Goal: Task Accomplishment & Management: Complete application form

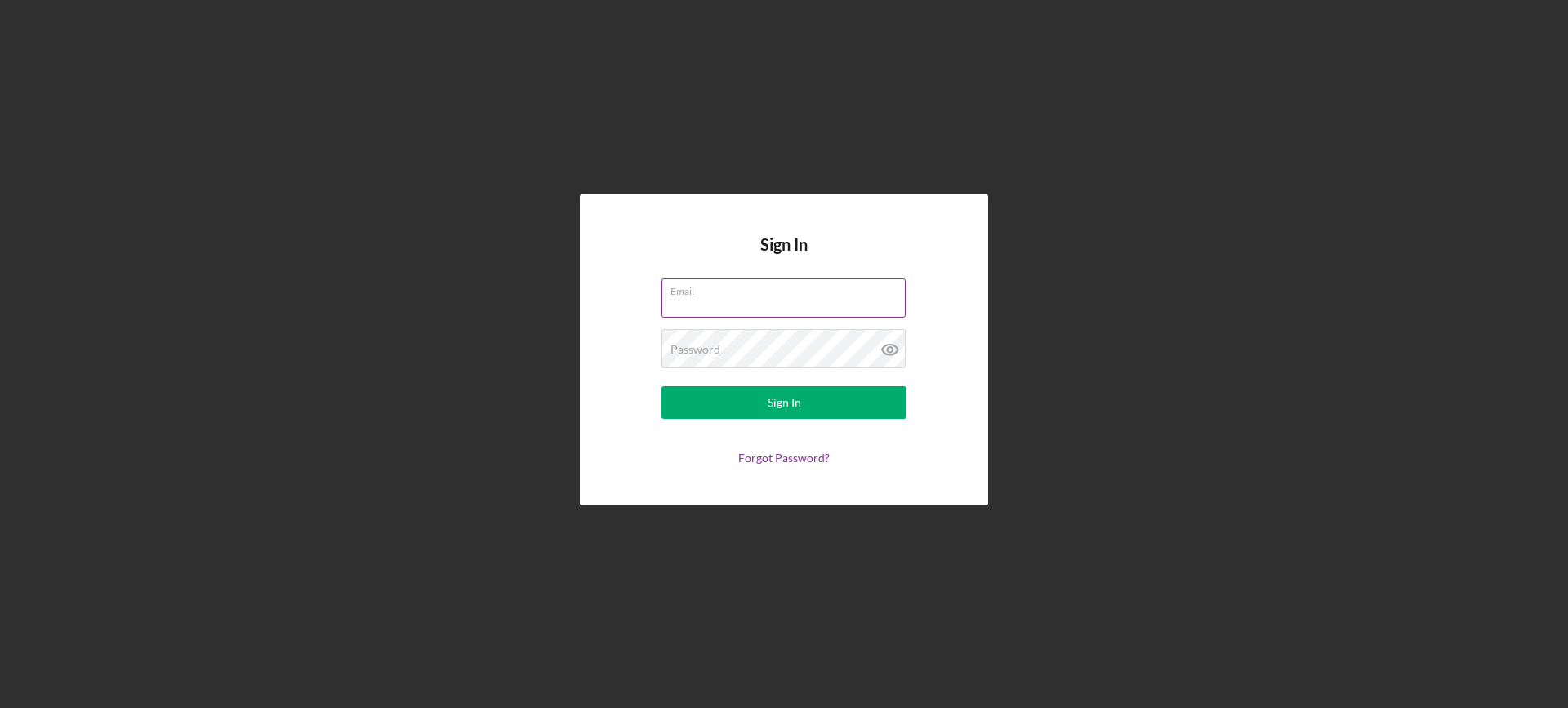
click at [690, 302] on input "Email" at bounding box center [783, 298] width 244 height 39
type input "mytaxesprime@gmail.com"
click at [891, 350] on icon at bounding box center [889, 349] width 41 height 41
click at [723, 402] on button "Sign In" at bounding box center [783, 401] width 245 height 32
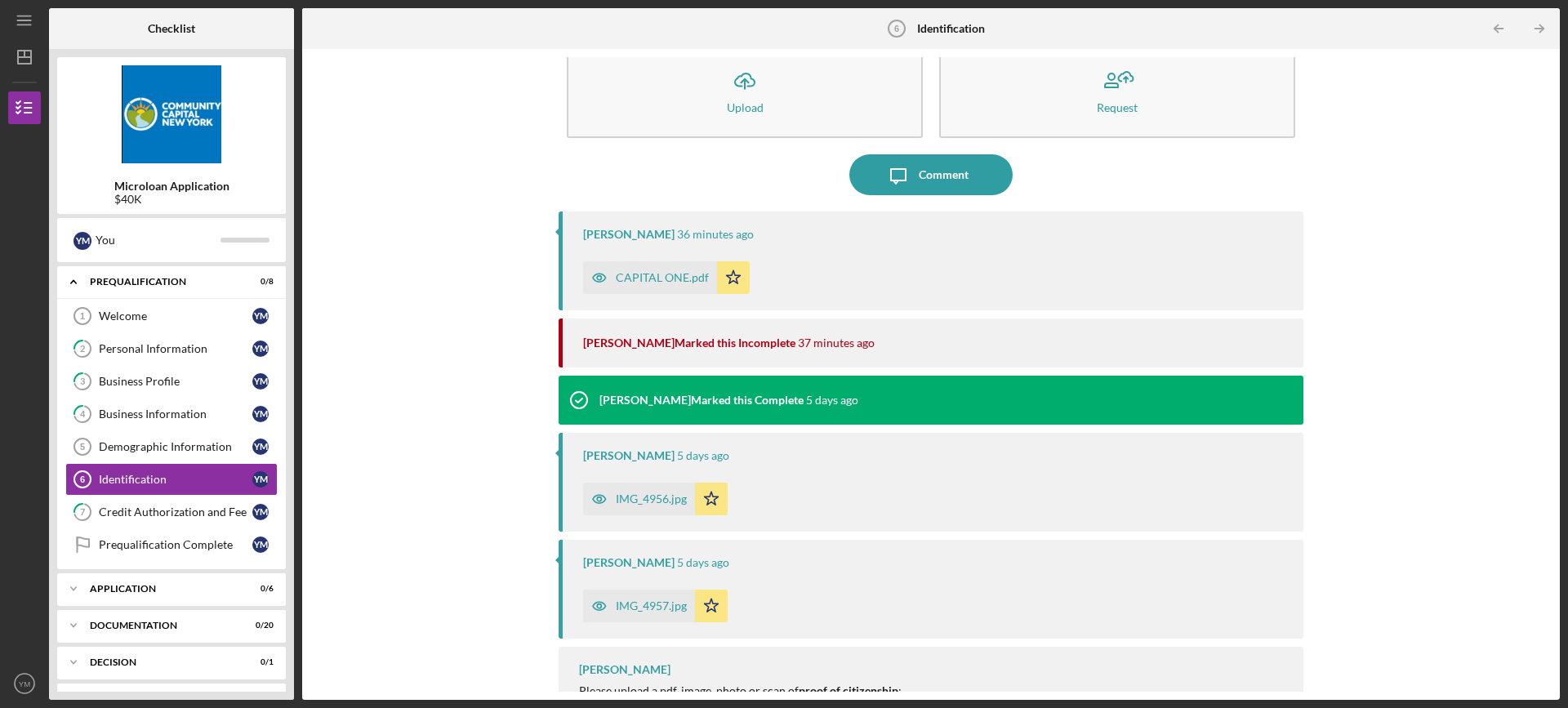
scroll to position [74, 0]
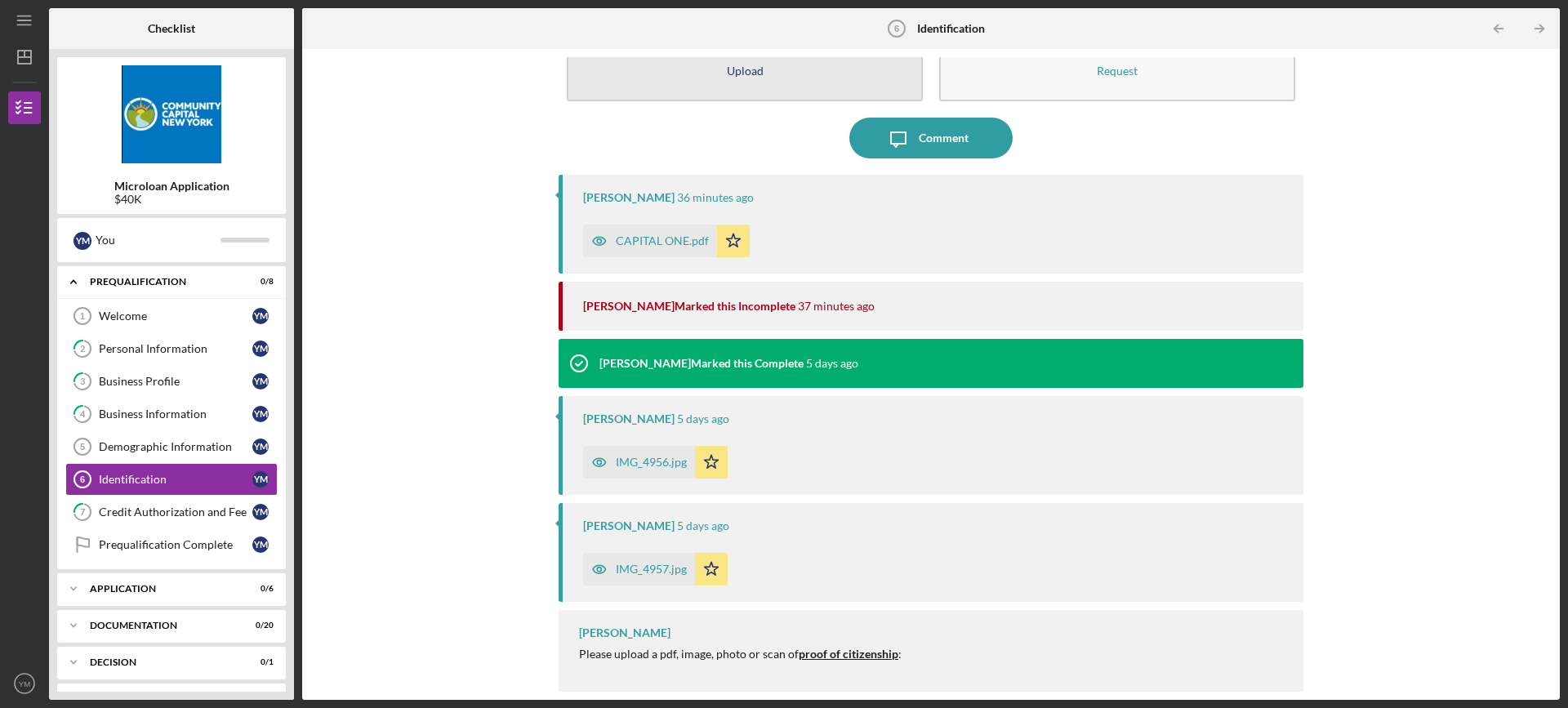
click at [741, 76] on div "Upload" at bounding box center [745, 71] width 37 height 12
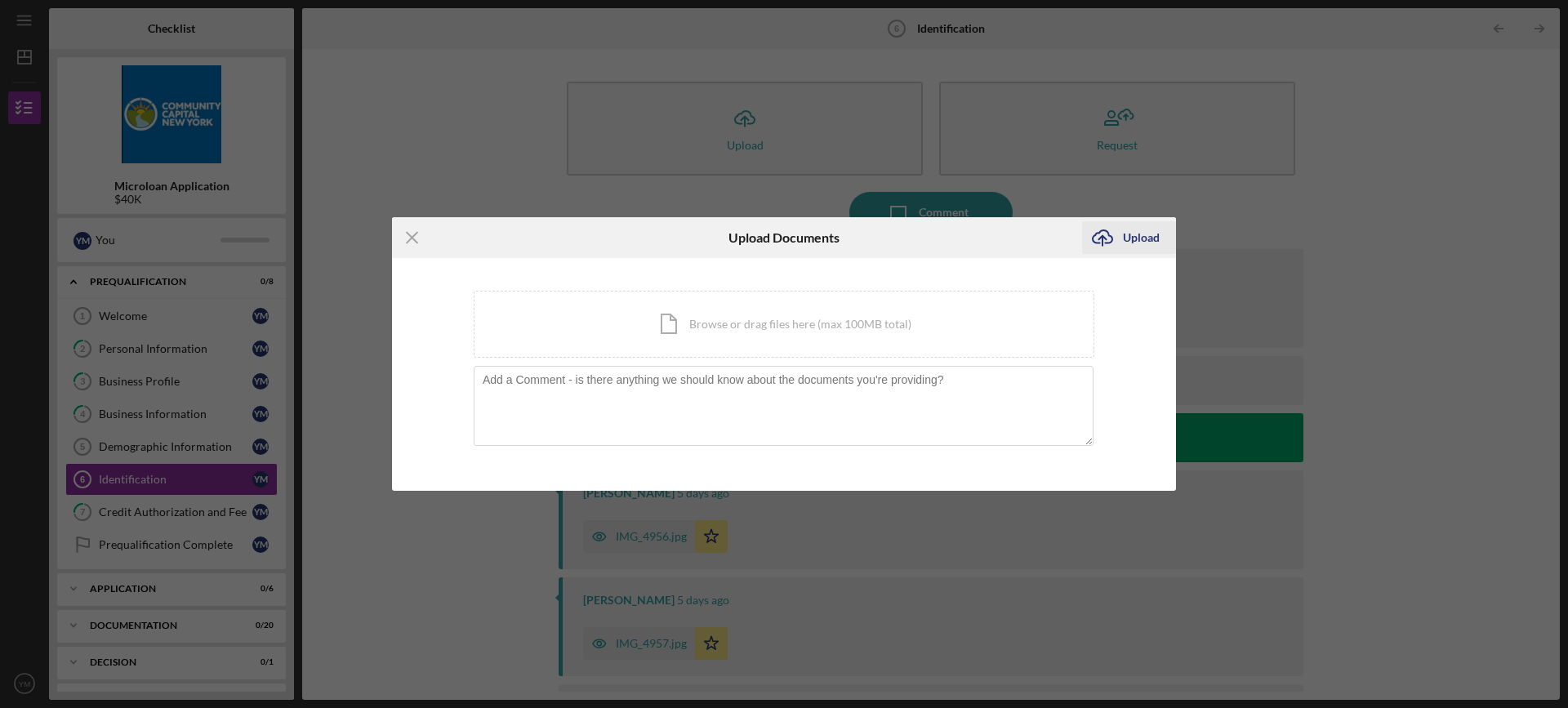
click at [1140, 239] on div "Upload" at bounding box center [1141, 237] width 37 height 32
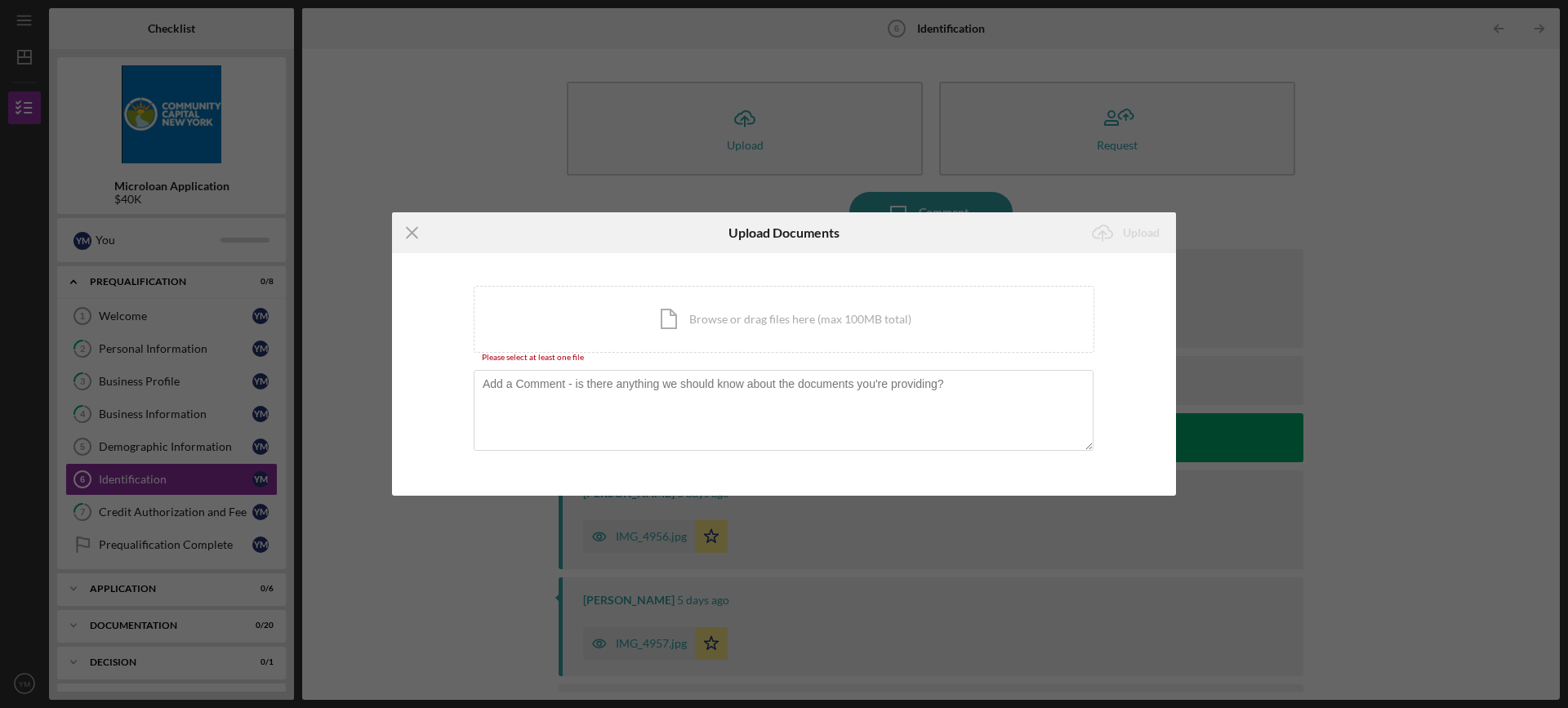
click at [416, 229] on icon "Icon/Menu Close" at bounding box center [412, 233] width 41 height 41
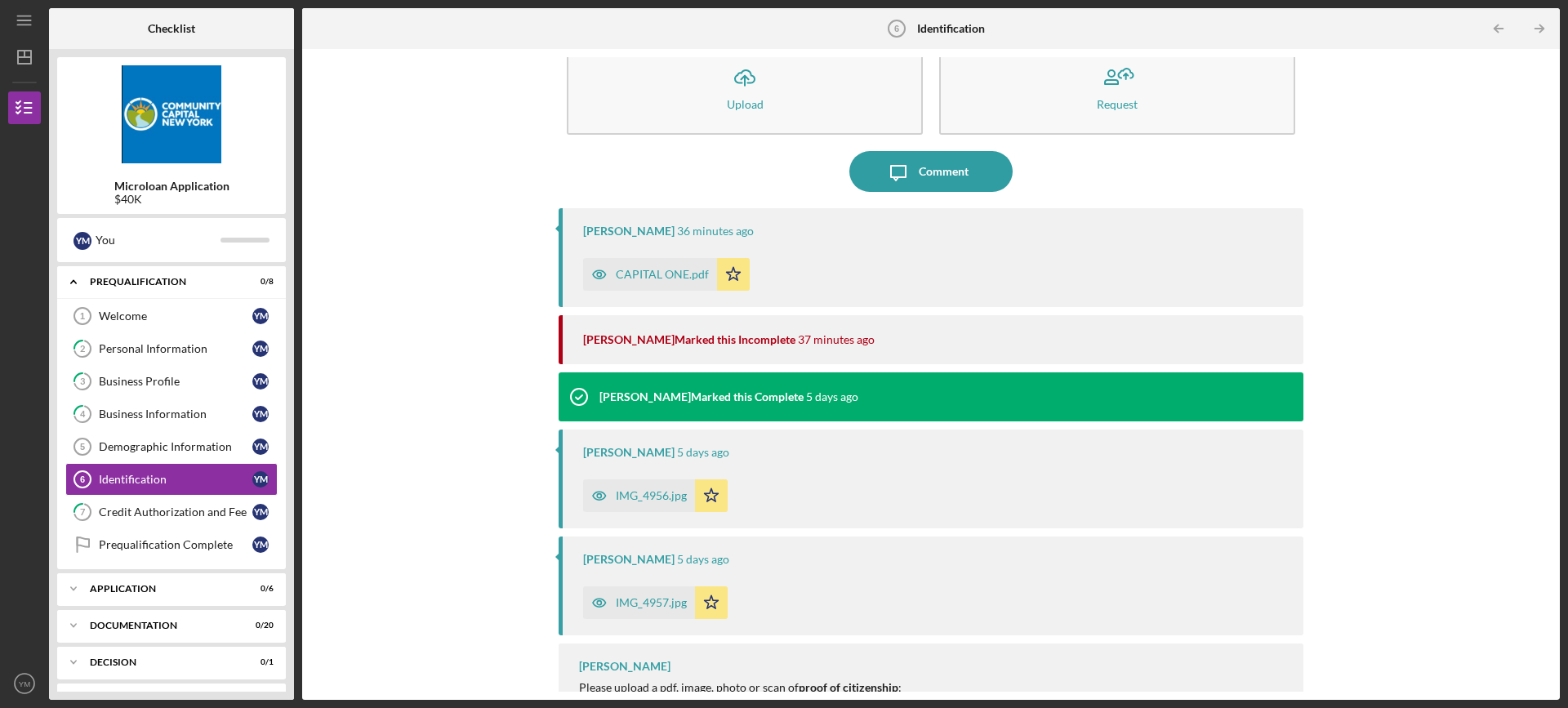
scroll to position [74, 0]
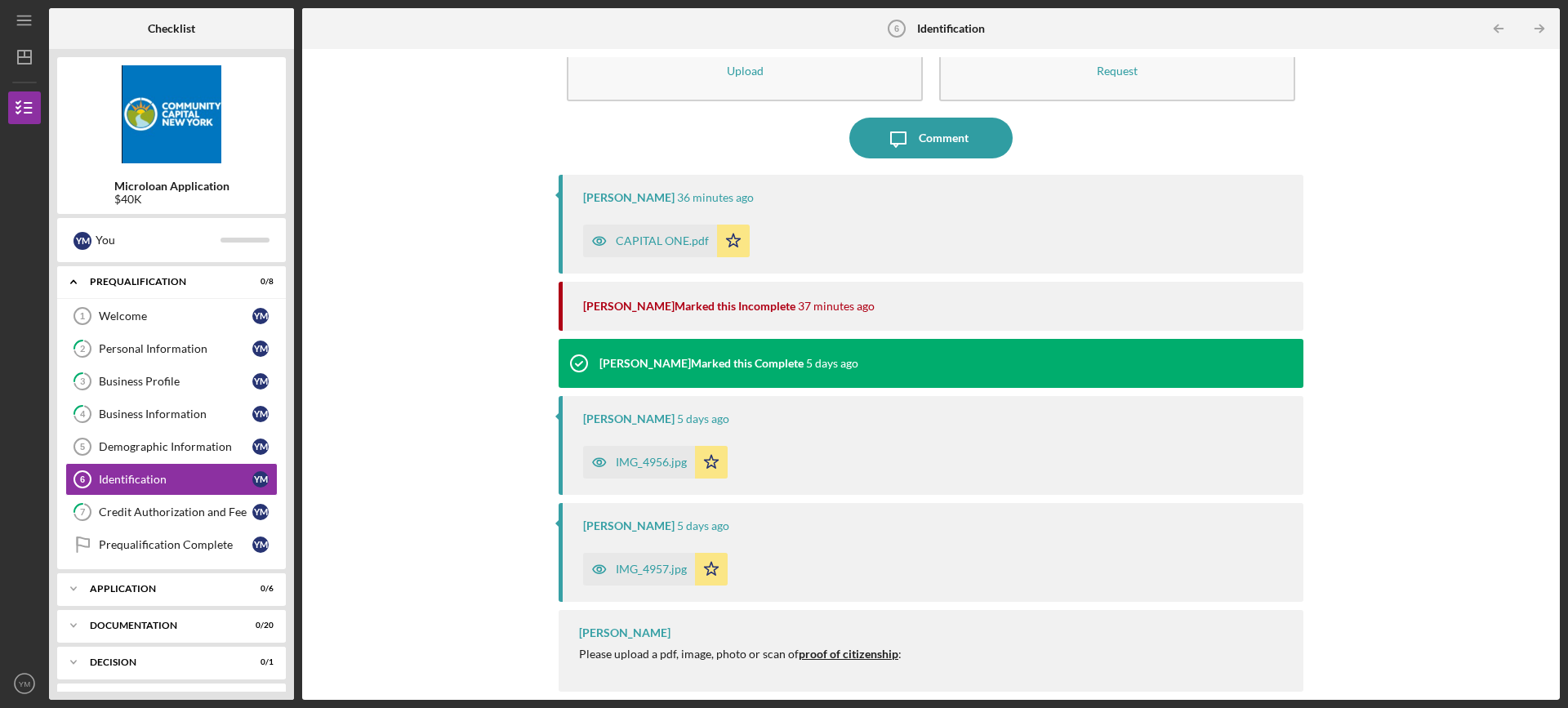
click at [620, 369] on div "Yedmy Batista Marked this Complete" at bounding box center [701, 363] width 204 height 13
click at [734, 236] on icon "Icon/Star" at bounding box center [733, 240] width 32 height 32
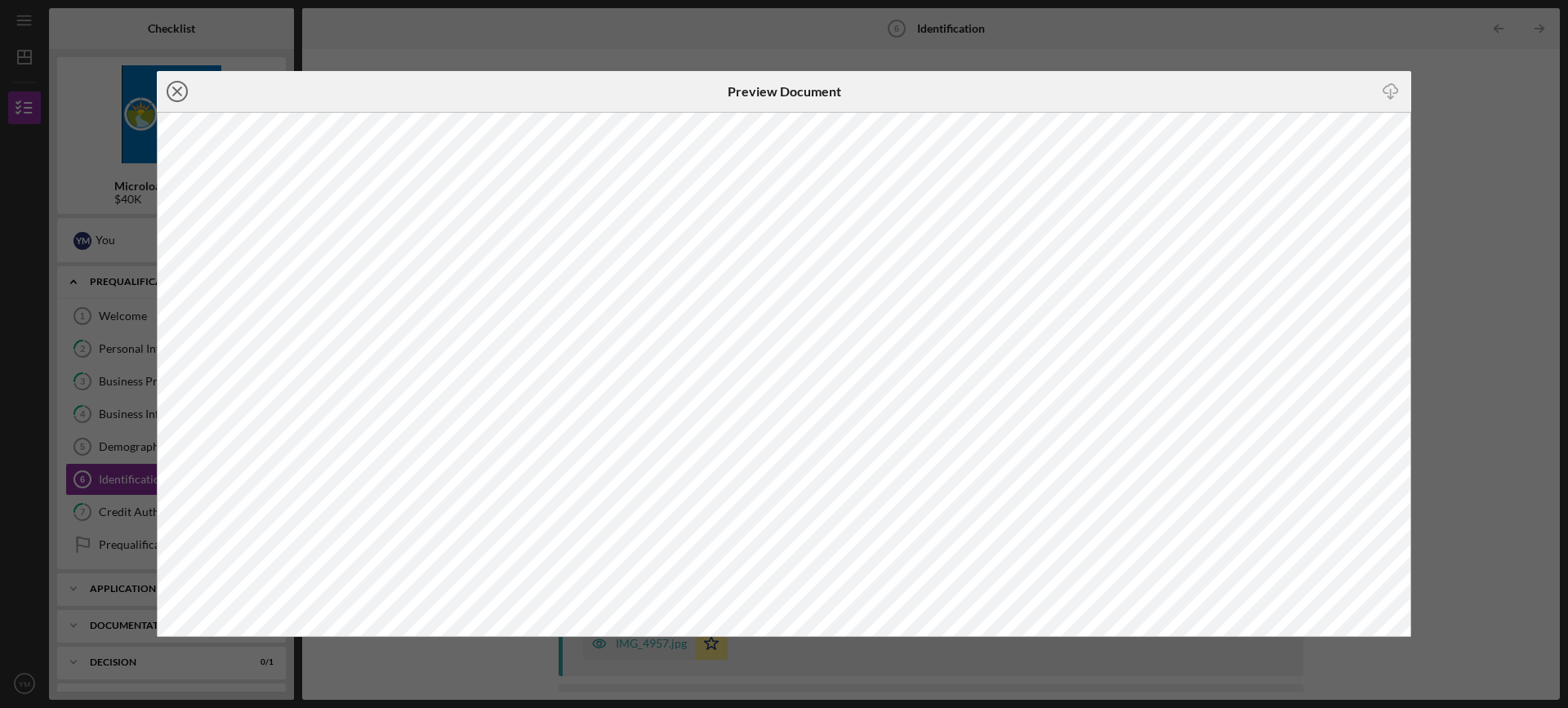
click at [178, 98] on icon "Icon/Close" at bounding box center [177, 91] width 41 height 41
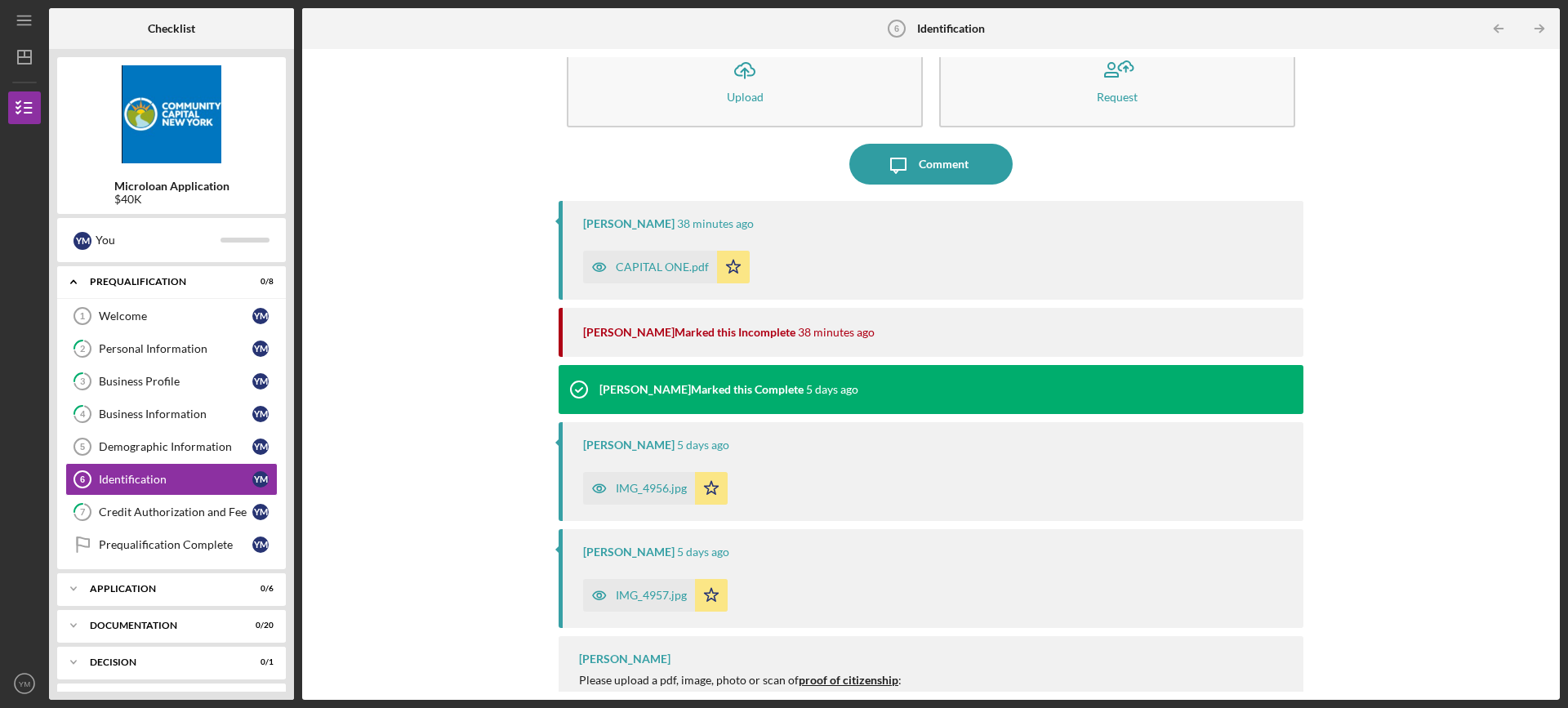
scroll to position [74, 0]
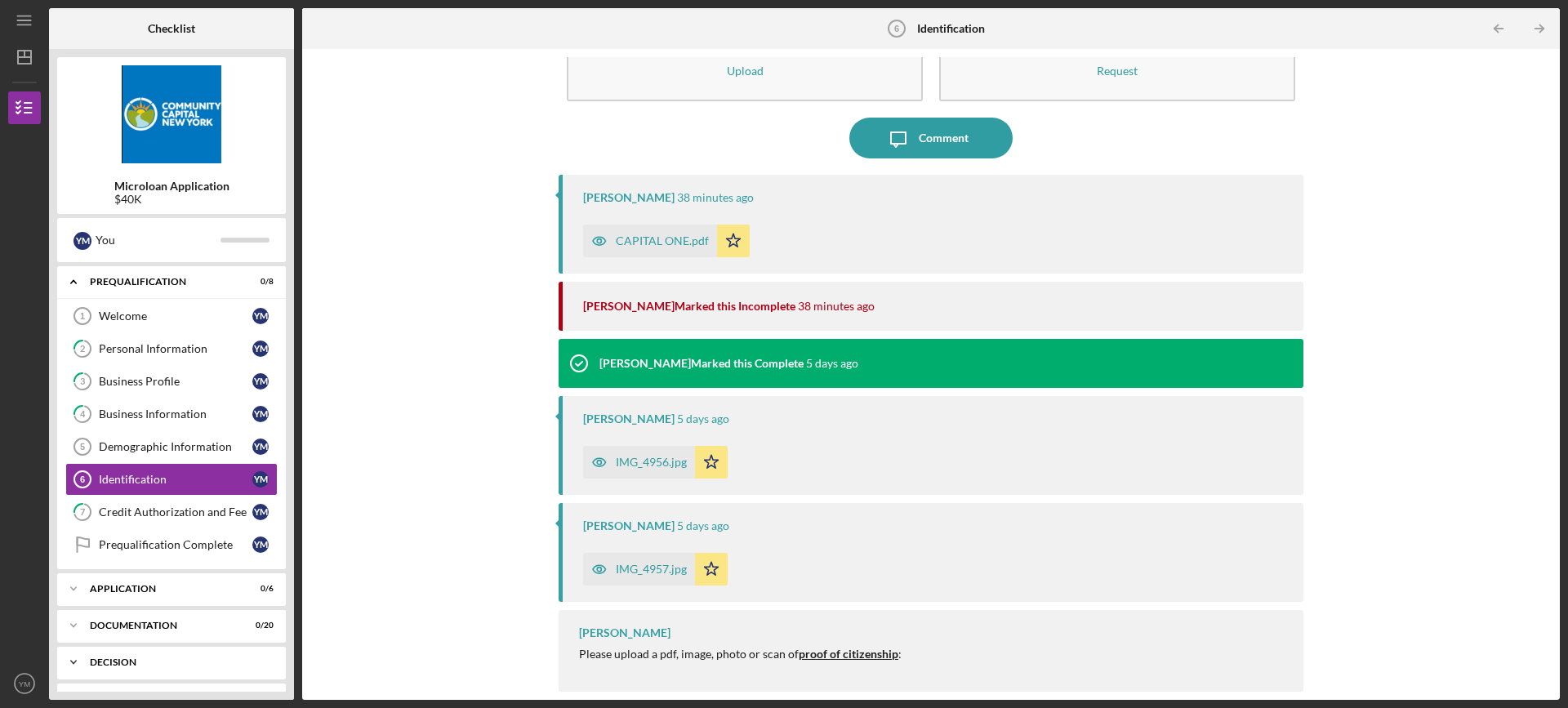
click at [178, 660] on div "Decision" at bounding box center [178, 662] width 176 height 10
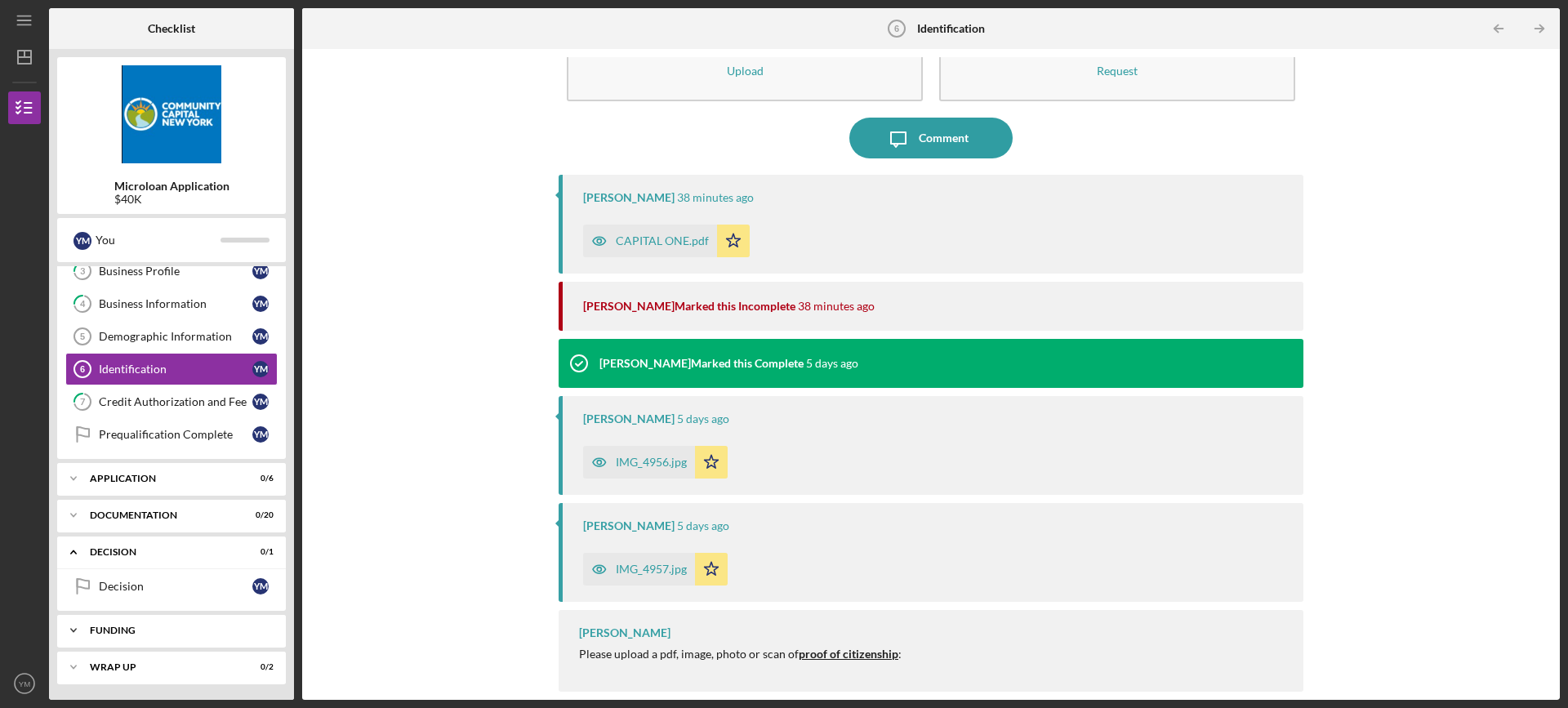
scroll to position [111, 0]
click at [191, 584] on div "Decision" at bounding box center [175, 585] width 153 height 13
